Goal: Task Accomplishment & Management: Manage account settings

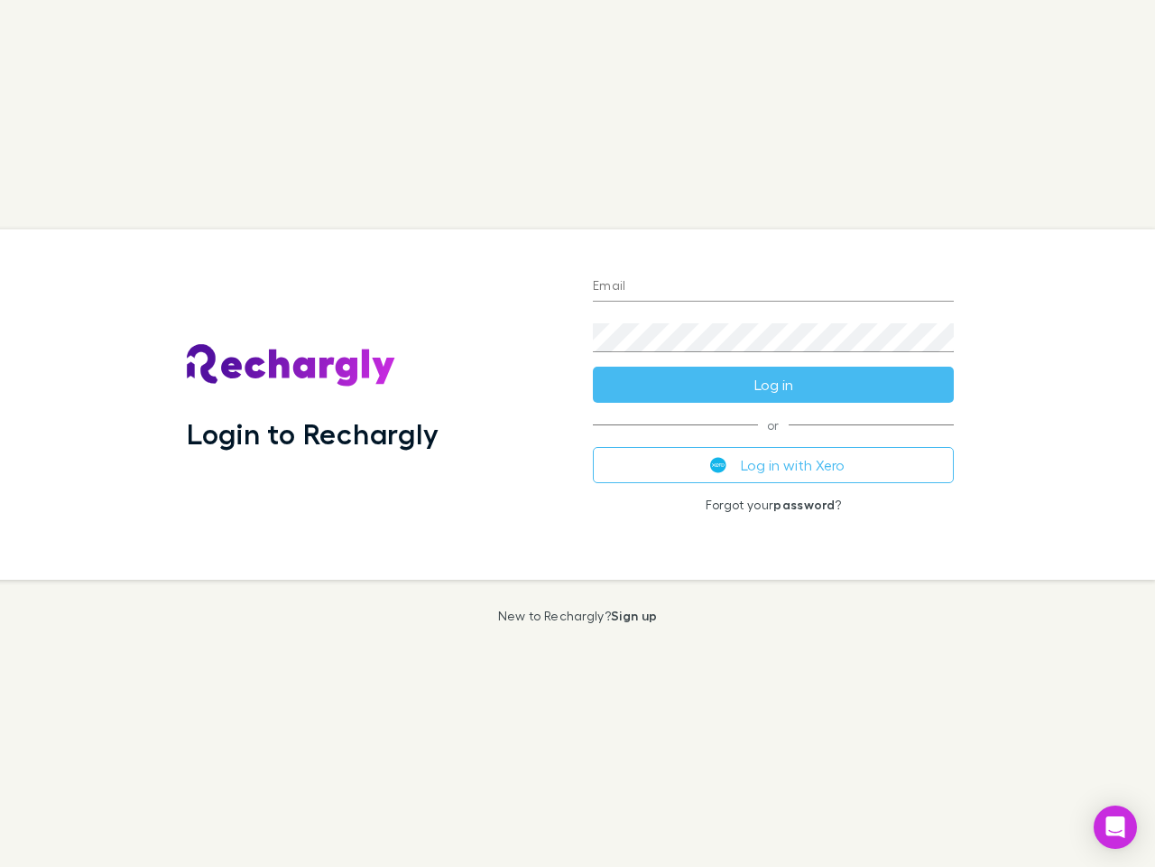
click at [578, 433] on div "Login to Rechargly" at bounding box center [375, 404] width 406 height 350
click at [774, 287] on input "Email" at bounding box center [773, 287] width 361 height 29
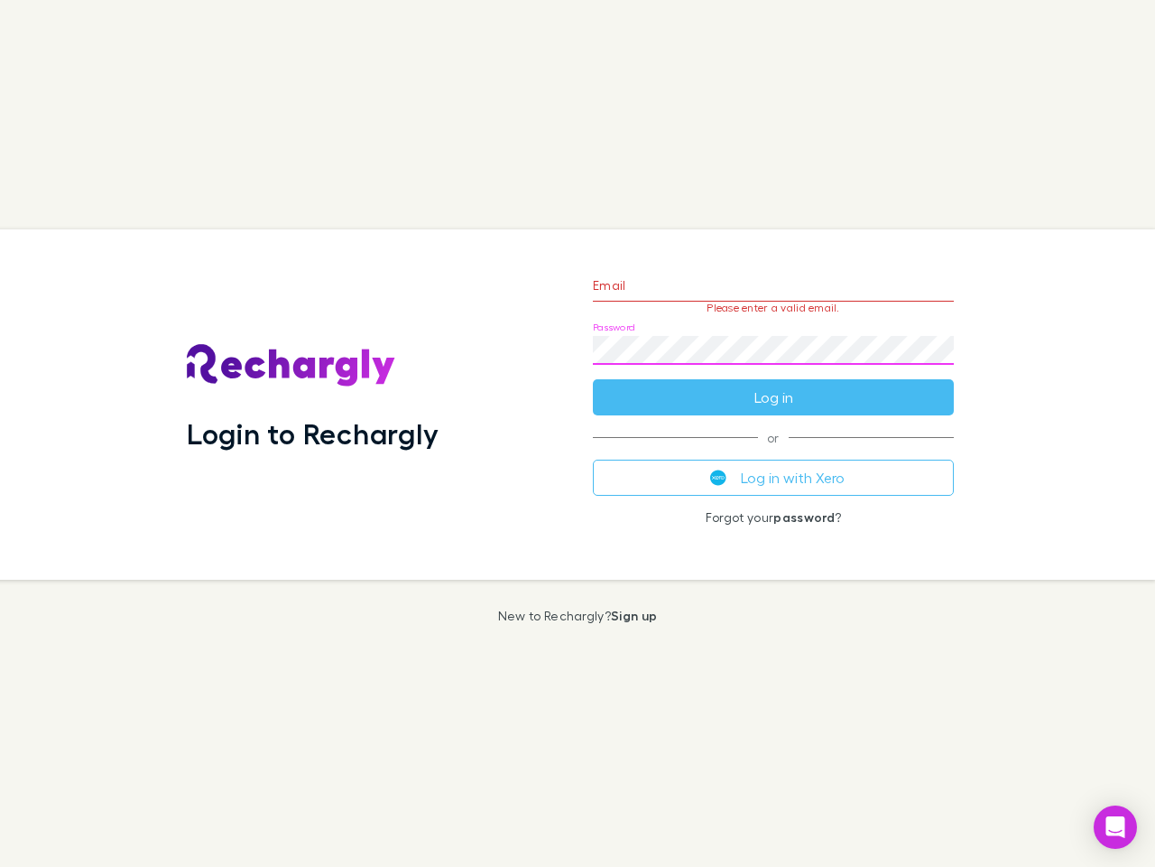
click at [774, 385] on form "Email Please enter a valid email. Password Log in" at bounding box center [773, 336] width 361 height 157
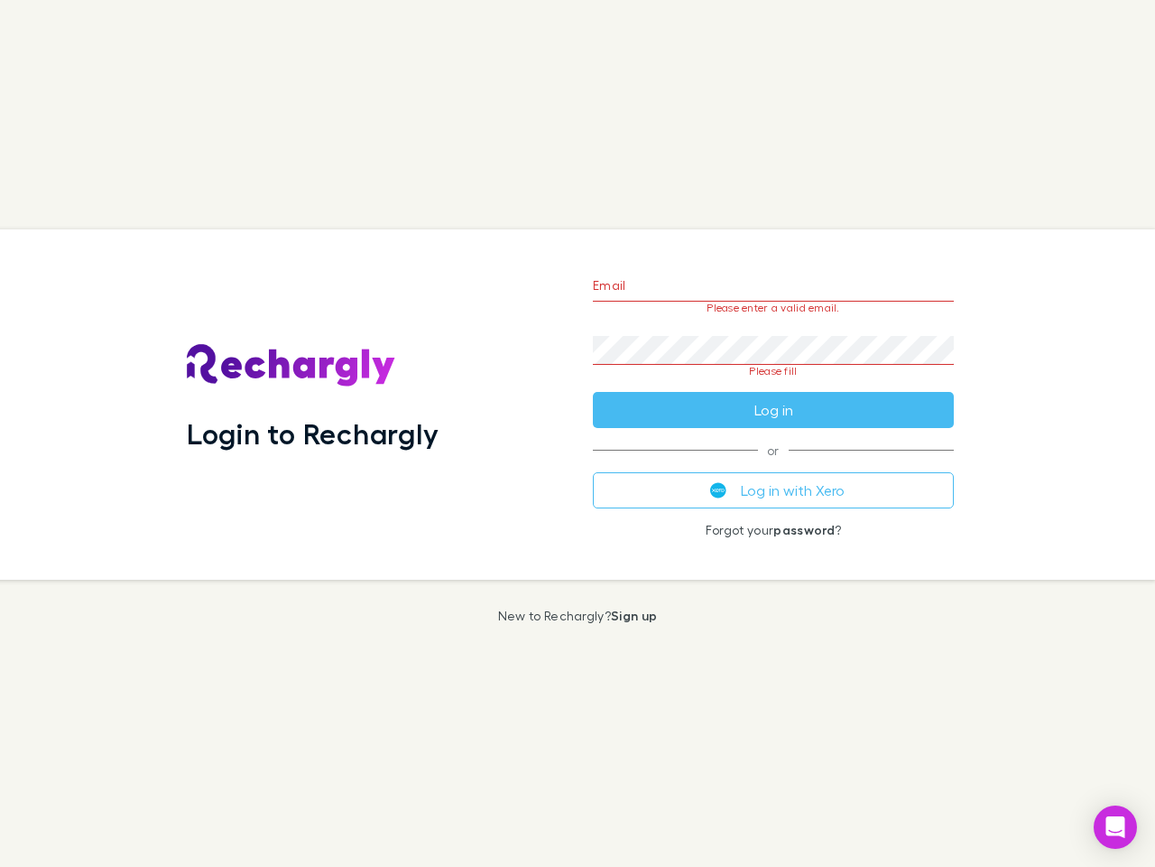
click at [774, 465] on div "Email Please enter a valid email. Password Please fill Log in or Log in with Xe…" at bounding box center [774, 404] width 390 height 350
click at [1116, 827] on icon "Open Intercom Messenger" at bounding box center [1116, 827] width 19 height 22
